Goal: Navigation & Orientation: Find specific page/section

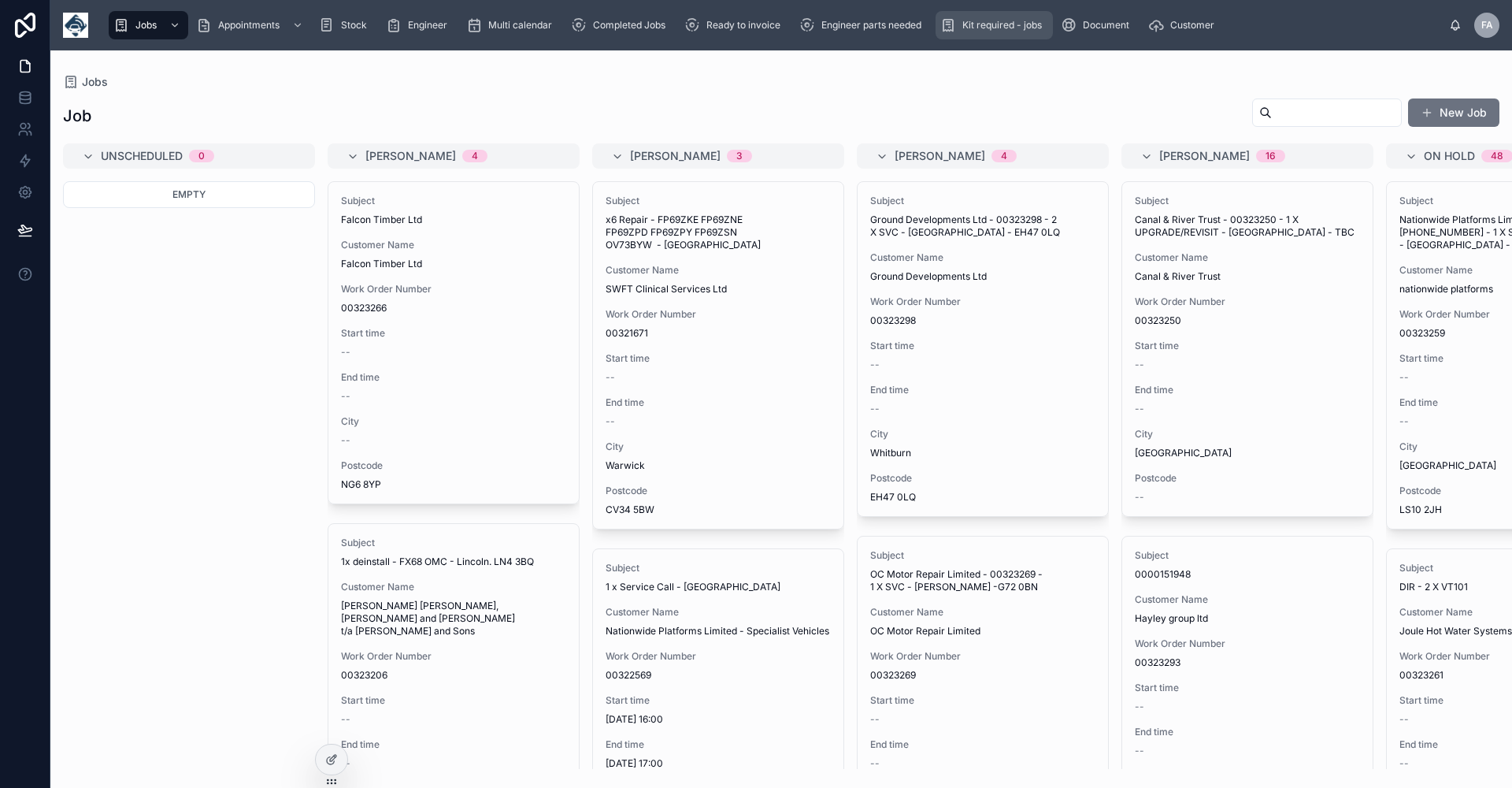
click at [1009, 28] on span "Kit required - jobs" at bounding box center [1002, 26] width 80 height 13
